Goal: Complete application form: Complete application form

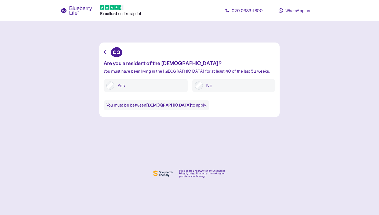
click at [147, 98] on div "Are you a resident of the [DEMOGRAPHIC_DATA]? You must have been living in the …" at bounding box center [190, 80] width 172 height 66
click at [147, 92] on div "Are you a resident of the [DEMOGRAPHIC_DATA]? You must have been living in the …" at bounding box center [190, 80] width 172 height 66
click at [147, 86] on label "Yes" at bounding box center [149, 85] width 71 height 8
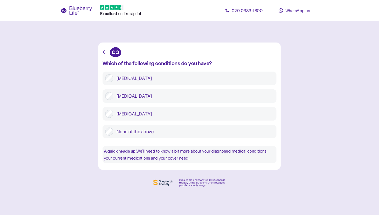
click at [142, 77] on label "[MEDICAL_DATA]" at bounding box center [193, 78] width 161 height 8
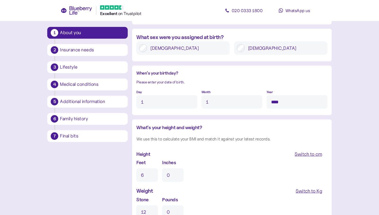
scroll to position [504, 0]
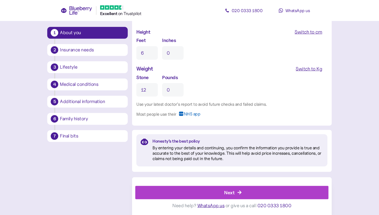
click at [197, 192] on div "Next" at bounding box center [233, 192] width 181 height 13
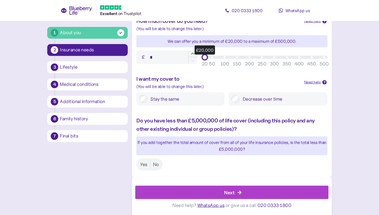
click at [197, 192] on div "Next" at bounding box center [233, 192] width 181 height 13
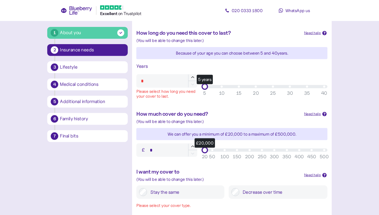
scroll to position [90, 0]
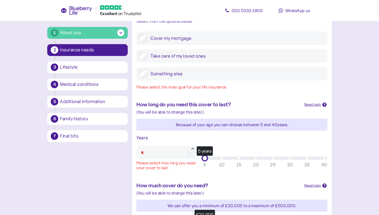
click at [159, 75] on label "Something else" at bounding box center [236, 74] width 178 height 8
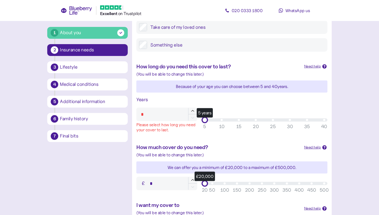
scroll to position [137, 0]
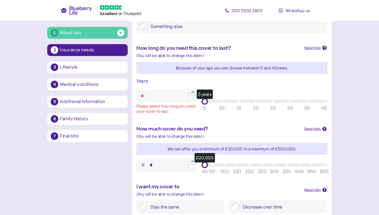
click at [164, 100] on input "*" at bounding box center [166, 95] width 61 height 13
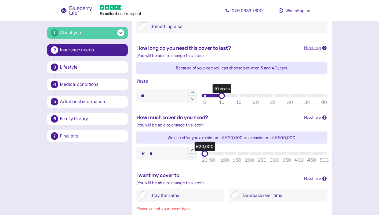
type input "**"
click at [155, 155] on input "*" at bounding box center [166, 153] width 61 height 13
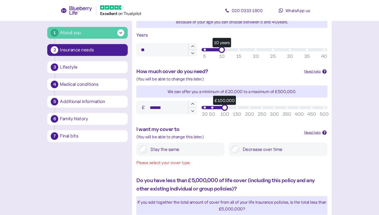
type input "*******"
click at [161, 153] on label "Stay the same" at bounding box center [184, 149] width 74 height 8
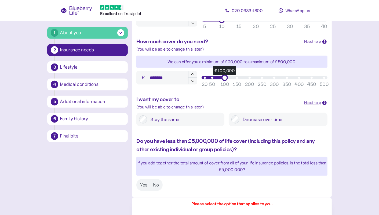
scroll to position [243, 0]
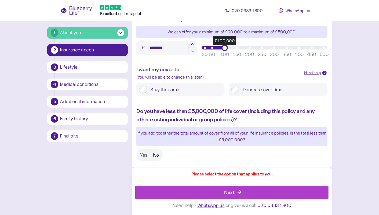
click at [156, 153] on label "No" at bounding box center [155, 155] width 11 height 10
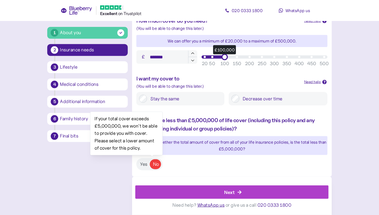
scroll to position [233, 0]
click at [144, 163] on label "Yes" at bounding box center [144, 164] width 13 height 10
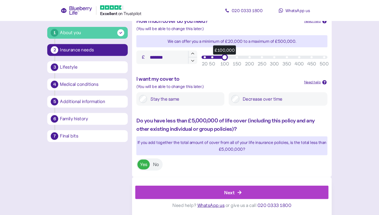
click at [176, 193] on div "Next" at bounding box center [233, 192] width 181 height 13
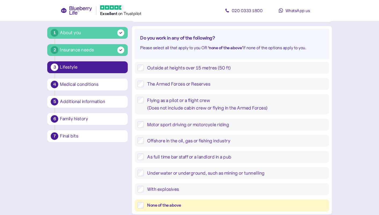
scroll to position [193, 0]
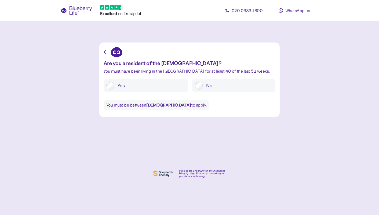
click at [146, 86] on label "Yes" at bounding box center [149, 85] width 71 height 8
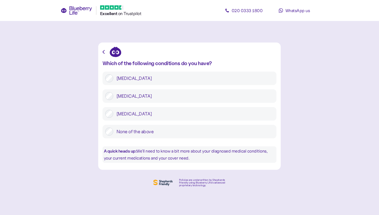
click at [146, 92] on label "[MEDICAL_DATA]" at bounding box center [193, 96] width 161 height 8
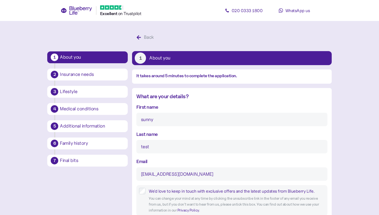
type input "1"
type input "****"
type input "6"
type input "0"
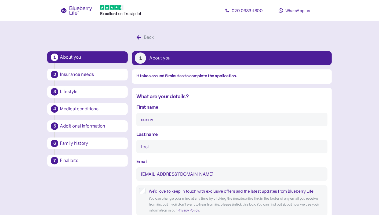
type input "12"
type input "0"
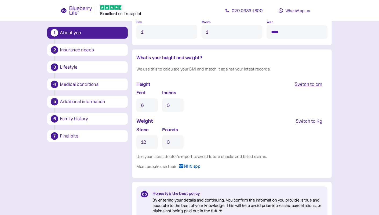
scroll to position [504, 0]
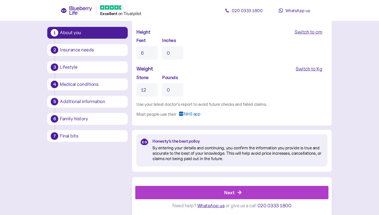
click at [265, 195] on div "Next" at bounding box center [233, 192] width 181 height 13
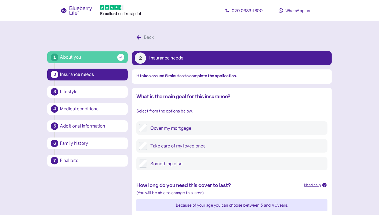
scroll to position [233, 0]
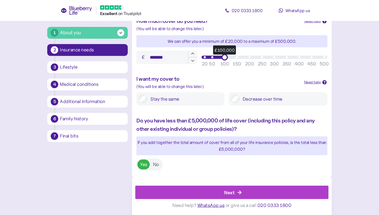
click at [265, 195] on div "Next" at bounding box center [233, 192] width 181 height 13
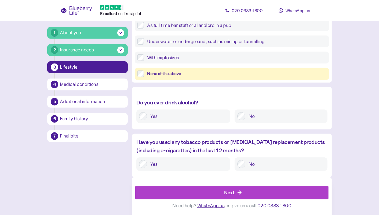
click at [265, 196] on div "Next" at bounding box center [233, 192] width 181 height 13
